Goal: Information Seeking & Learning: Find specific fact

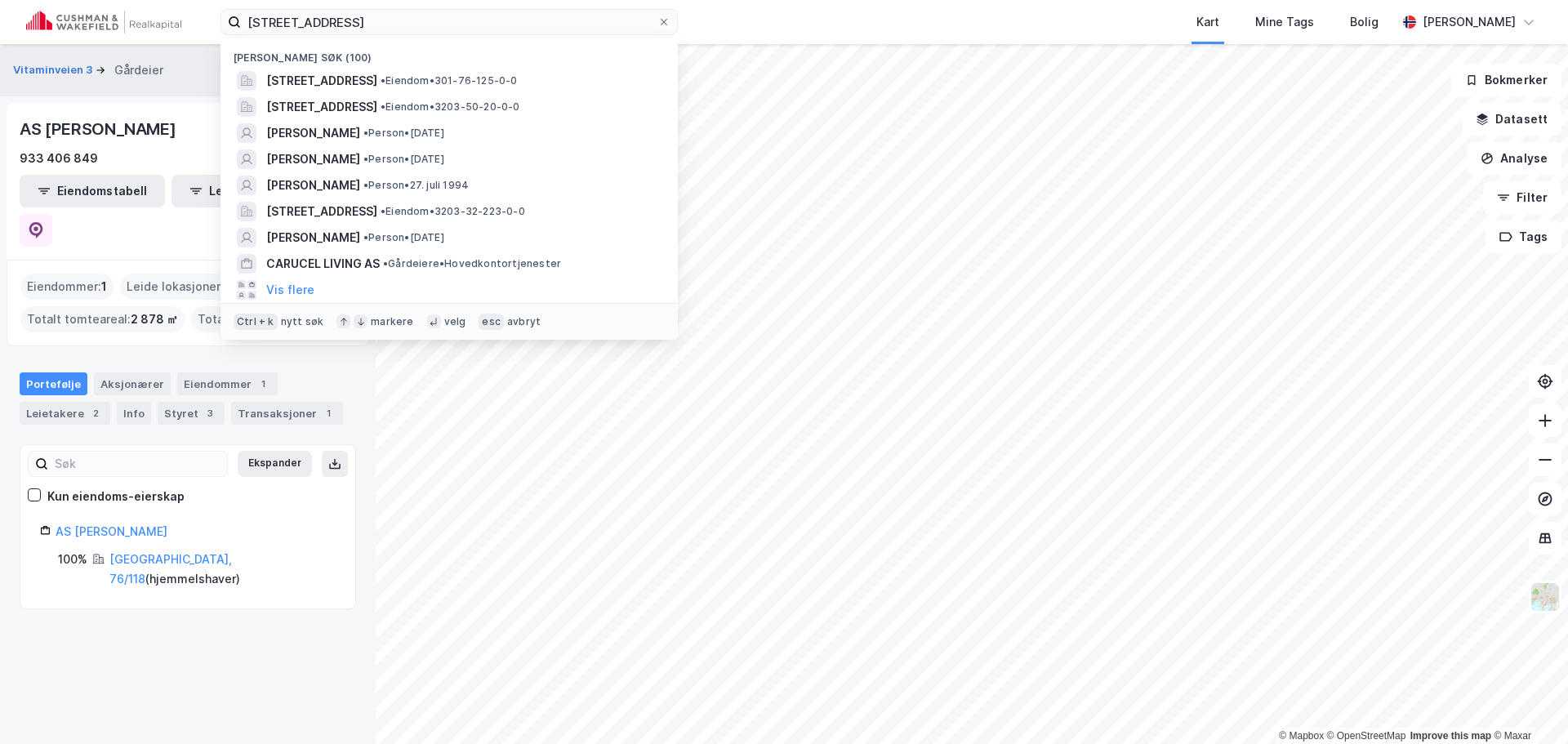
click at [478, 19] on input "[STREET_ADDRESS]" at bounding box center [449, 22] width 416 height 24
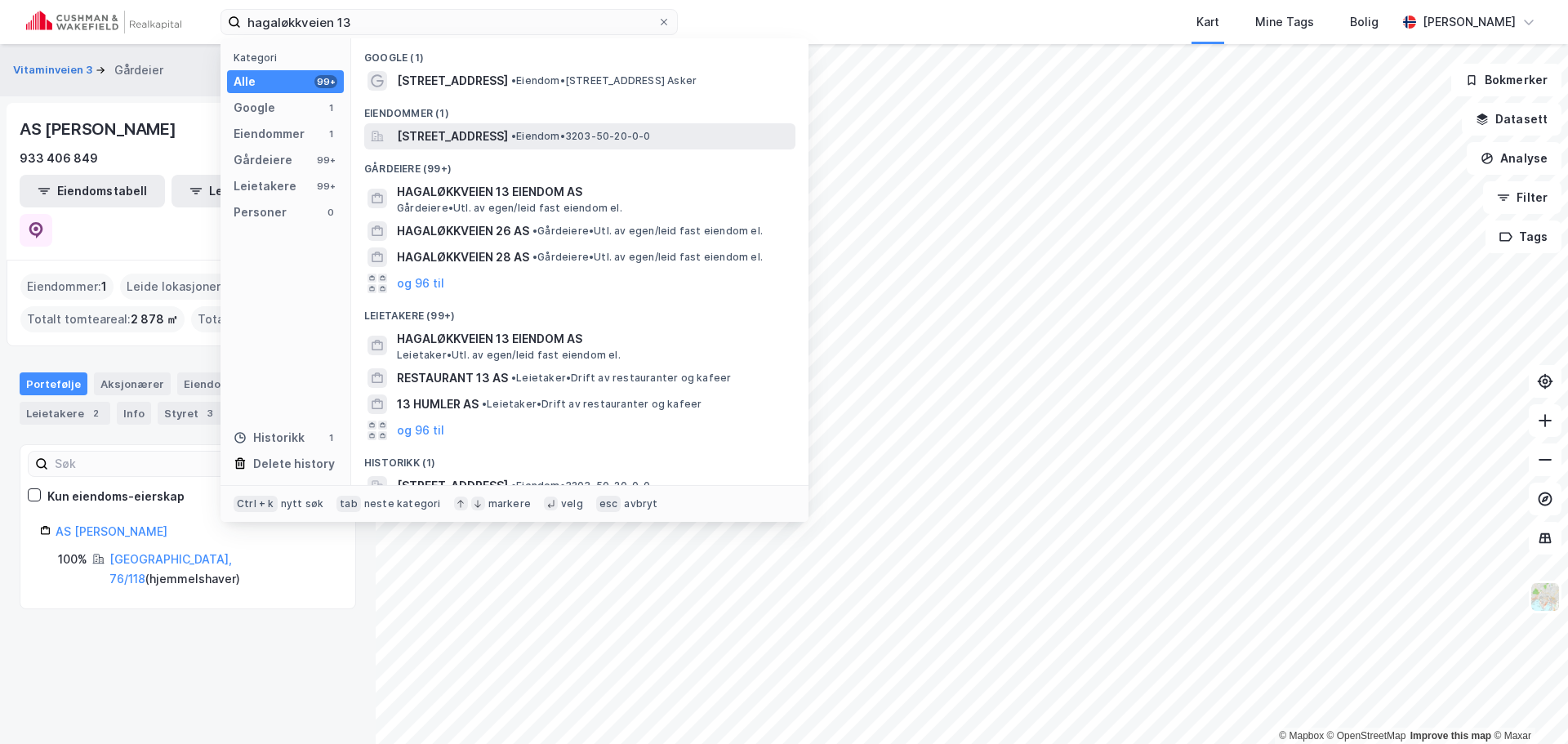
type input "hagaløkkveien 13"
click at [464, 129] on span "[STREET_ADDRESS]" at bounding box center [453, 136] width 111 height 19
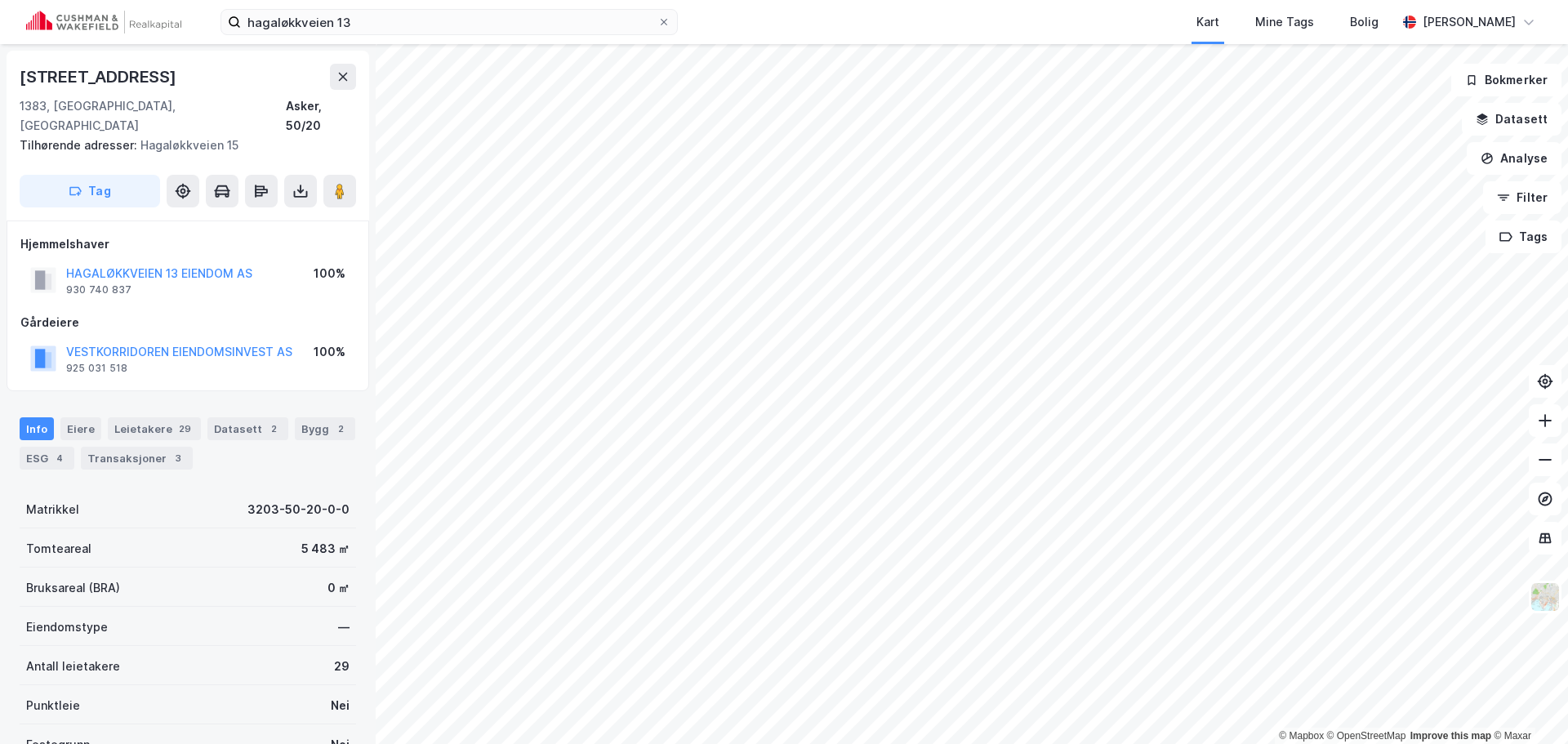
scroll to position [5, 0]
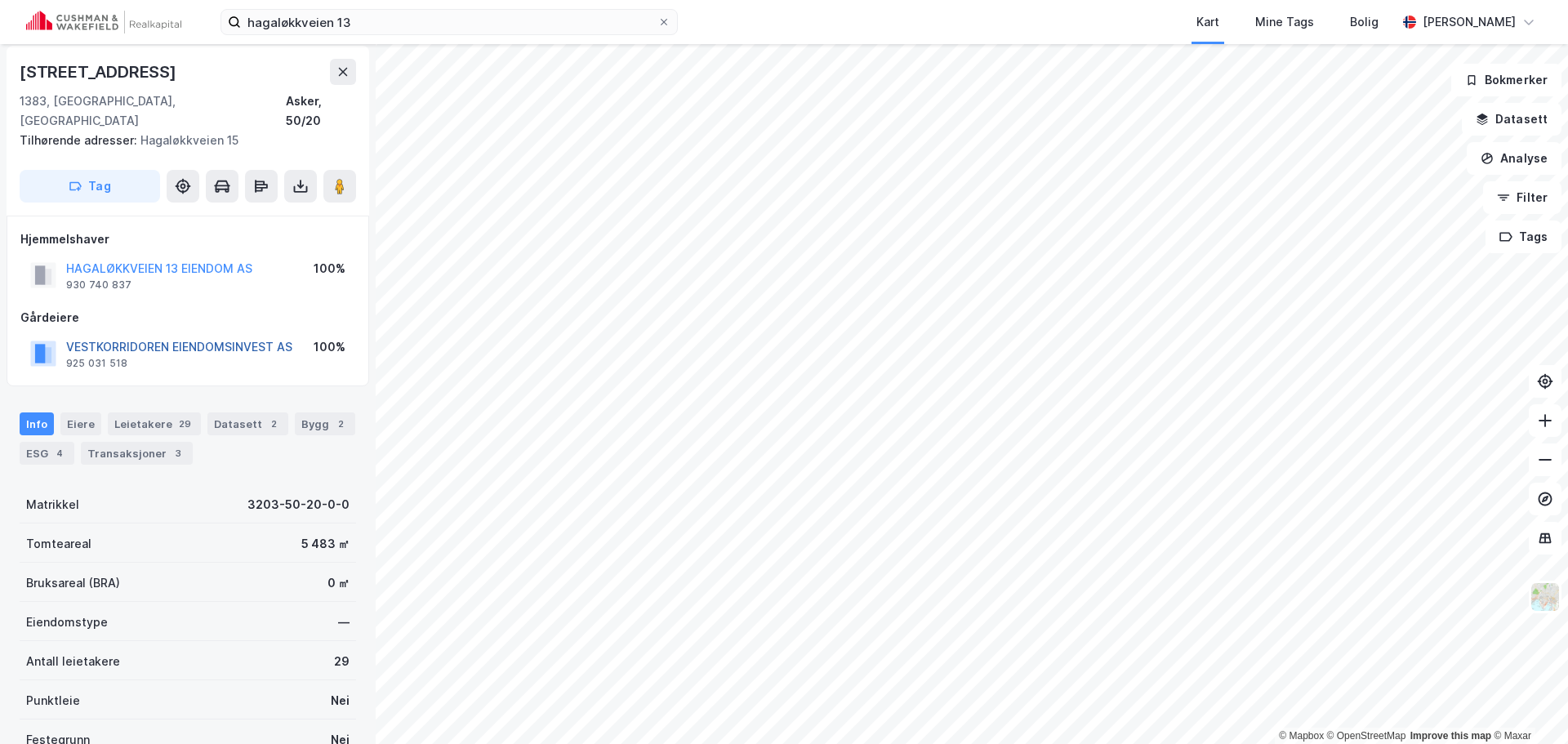
click at [0, 0] on button "VESTKORRIDOREN EIENDOMSINVEST AS" at bounding box center [0, 0] width 0 height 0
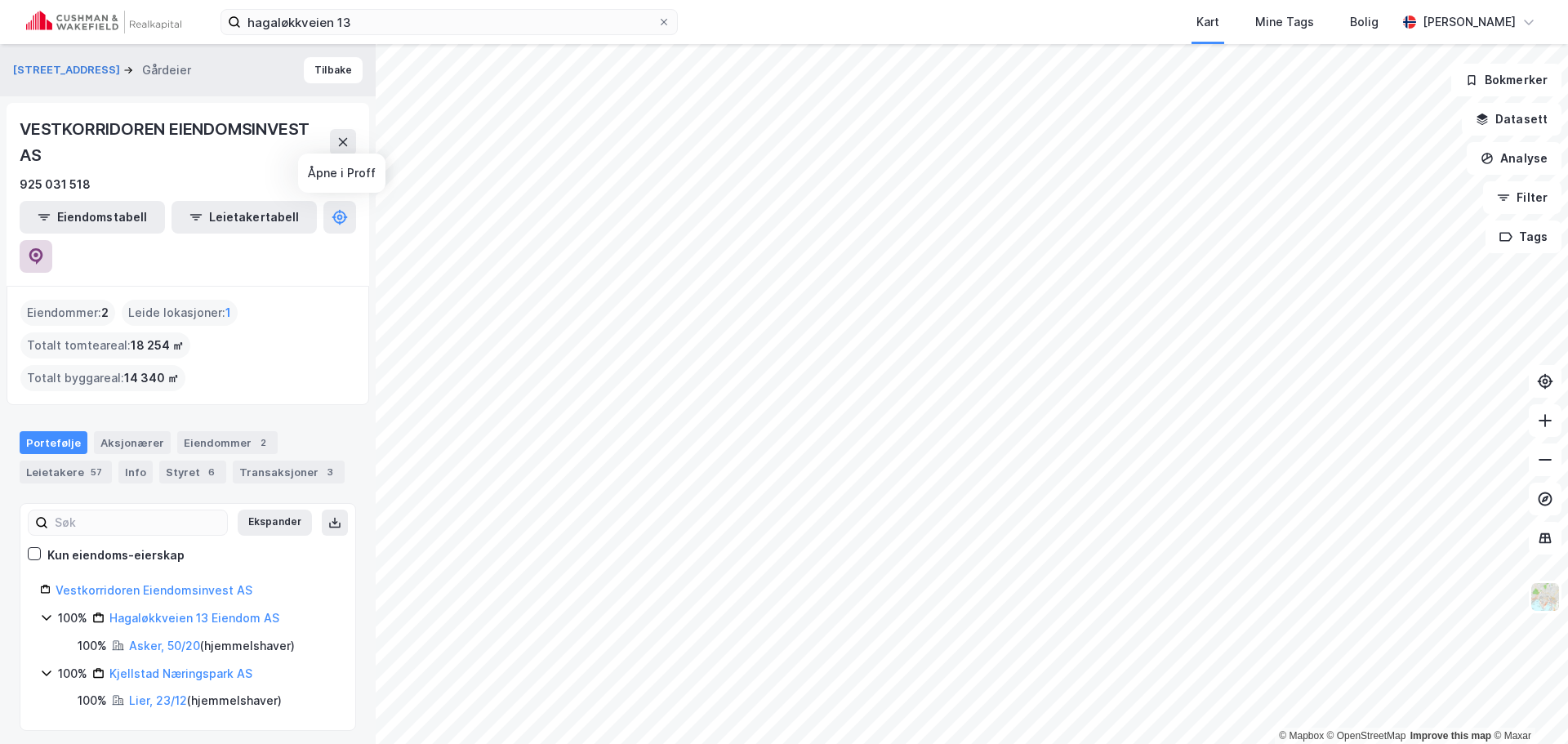
click at [52, 240] on button at bounding box center [35, 256] width 32 height 32
